Goal: Find specific fact: Find specific fact

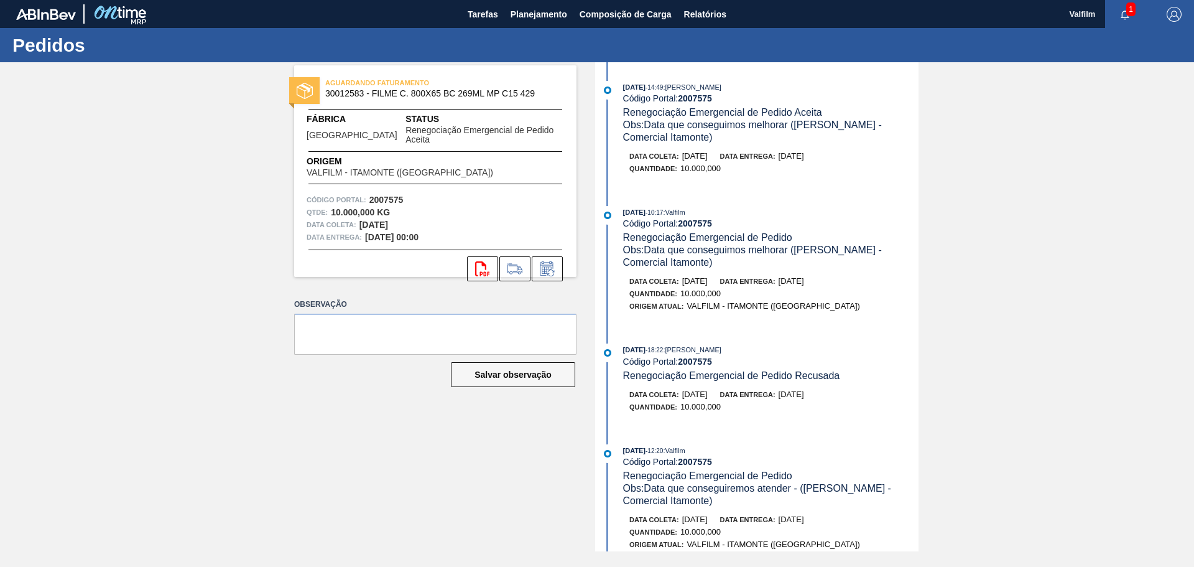
scroll to position [249, 0]
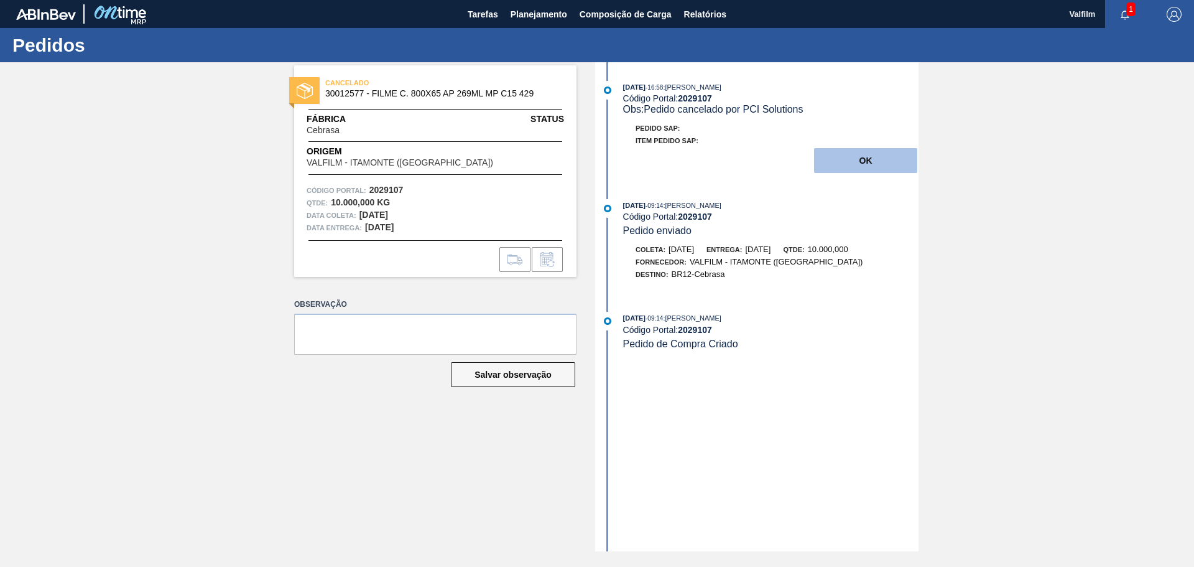
click at [833, 159] on button "OK" at bounding box center [865, 160] width 103 height 25
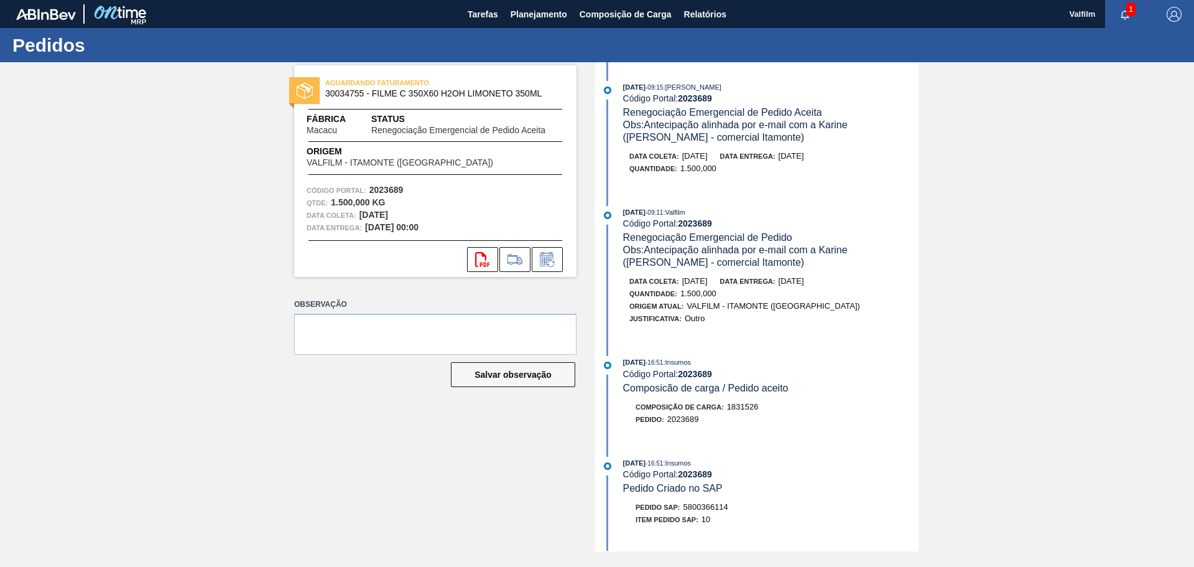
click at [350, 91] on span "30034755 - FILME C 350X60 H2OH LIMONETO 350ML" at bounding box center [438, 93] width 226 height 9
copy span "30034755"
